Goal: Task Accomplishment & Management: Manage account settings

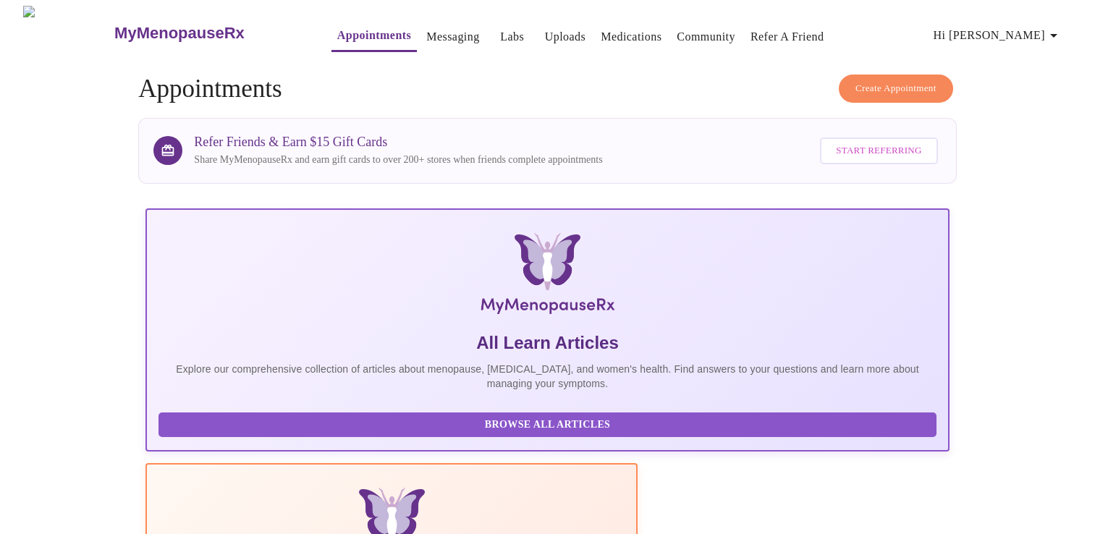
scroll to position [255, 0]
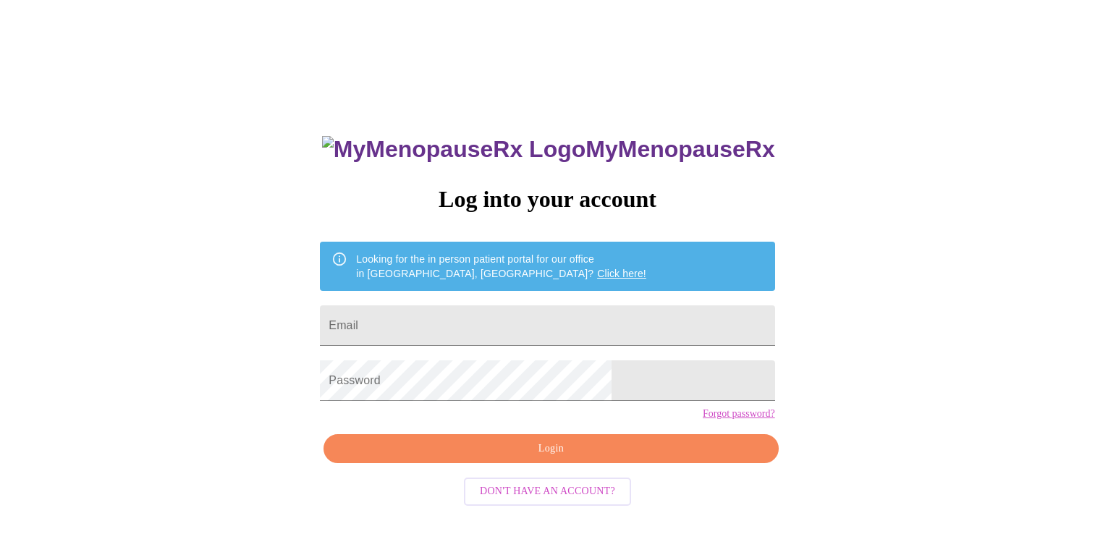
scroll to position [14, 0]
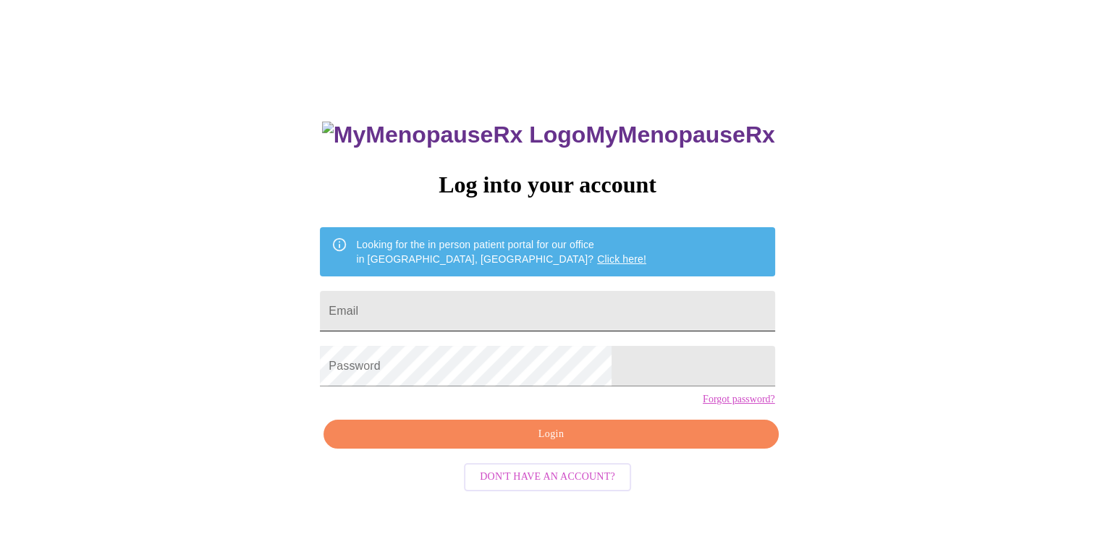
click at [496, 305] on input "Email" at bounding box center [547, 311] width 454 height 41
type input "[EMAIL_ADDRESS][DOMAIN_NAME]"
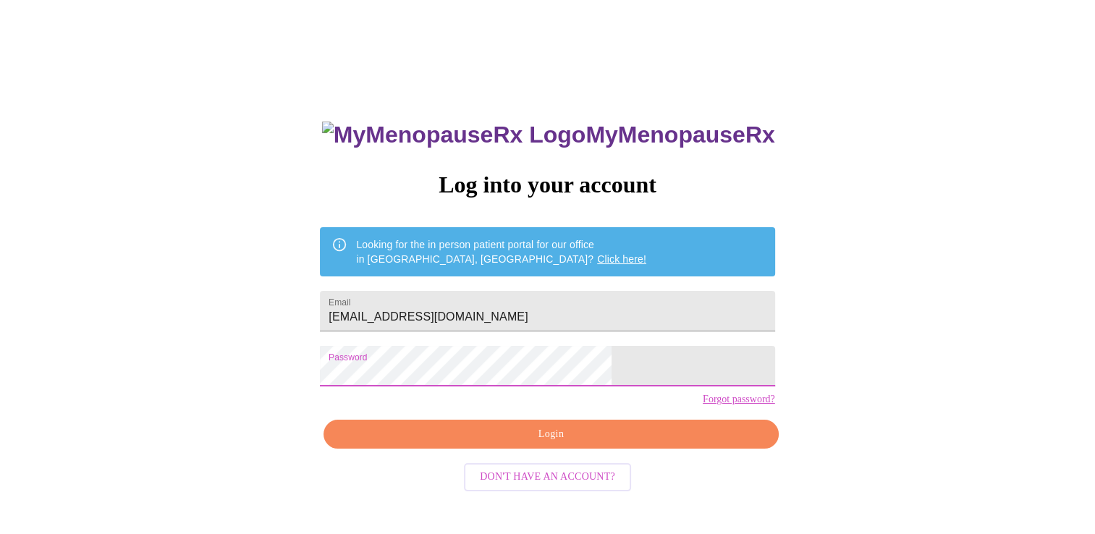
click at [514, 444] on span "Login" at bounding box center [550, 434] width 421 height 18
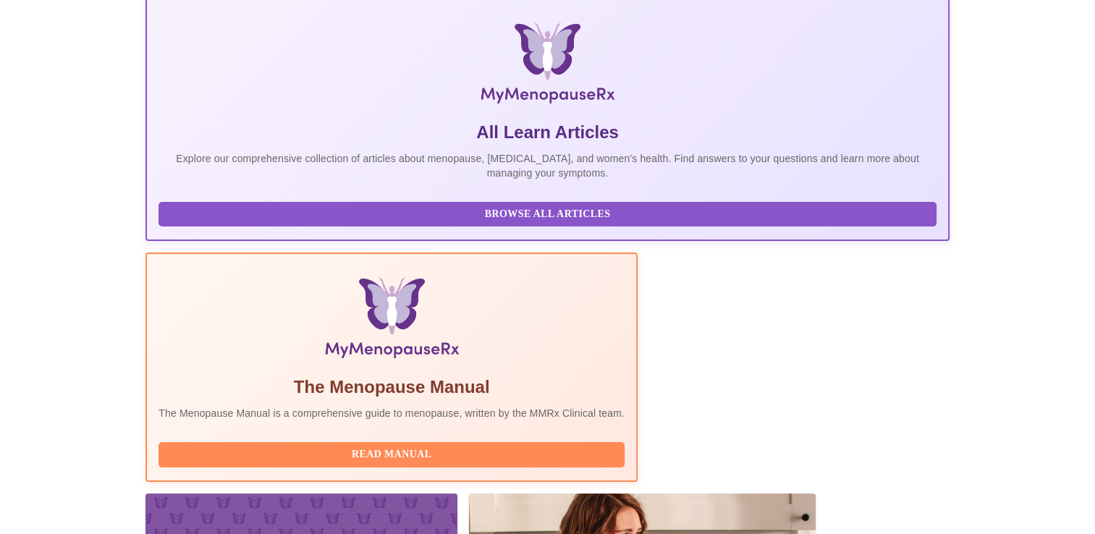
scroll to position [217, 0]
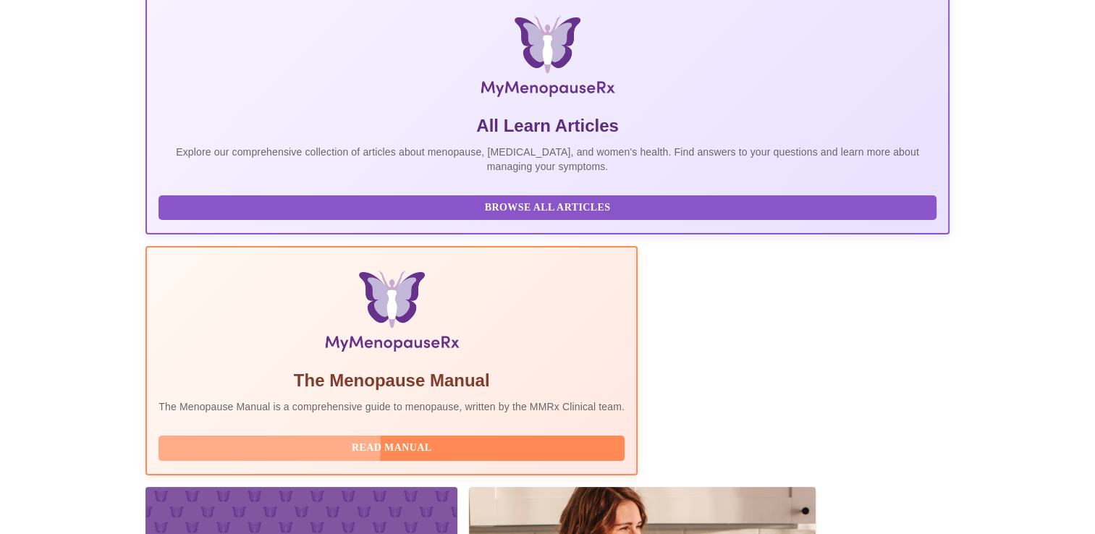
click at [486, 439] on span "Read Manual" at bounding box center [391, 448] width 437 height 18
